Goal: Entertainment & Leisure: Consume media (video, audio)

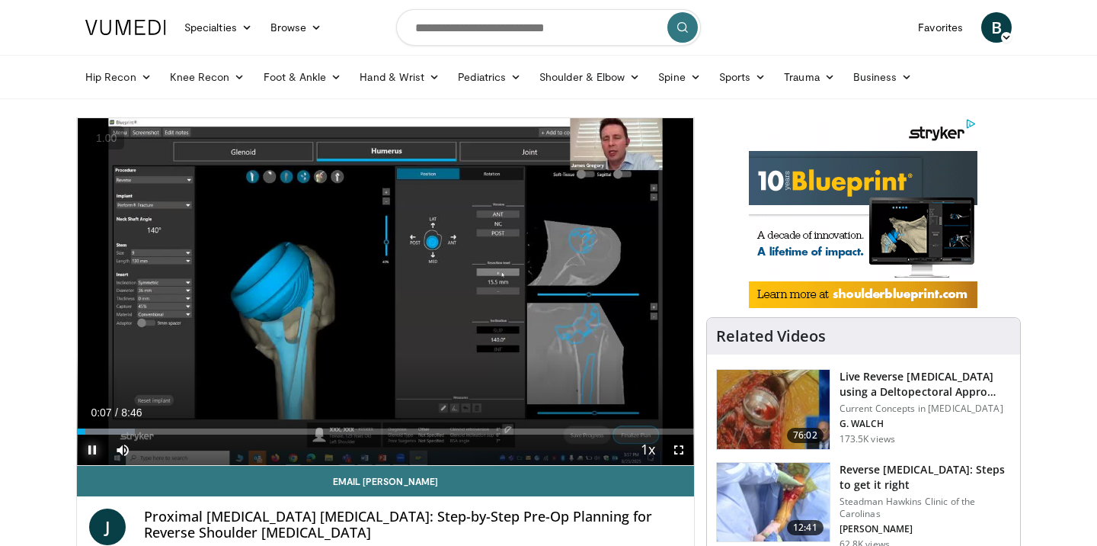
click at [94, 446] on span "Video Player" at bounding box center [92, 449] width 30 height 30
